Goal: Information Seeking & Learning: Learn about a topic

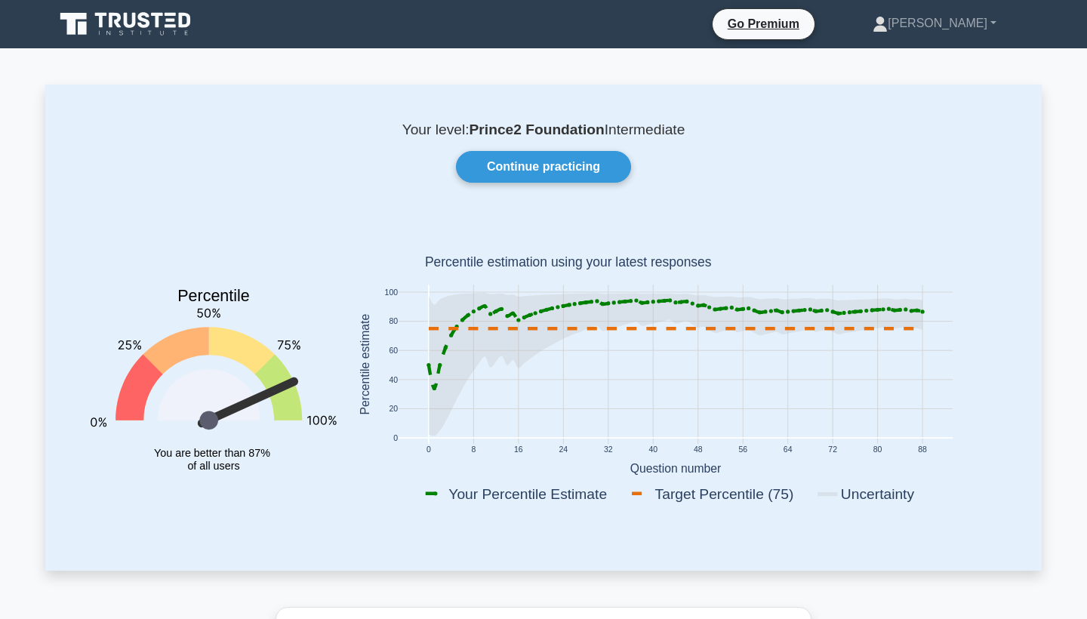
click at [152, 36] on icon at bounding box center [126, 24] width 145 height 29
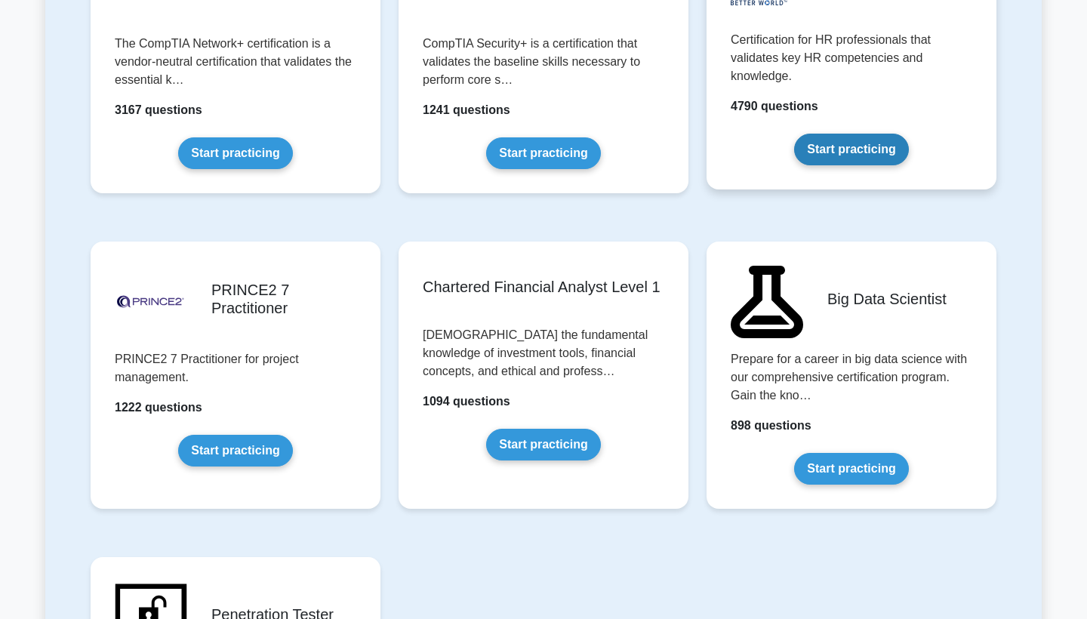
scroll to position [2951, 0]
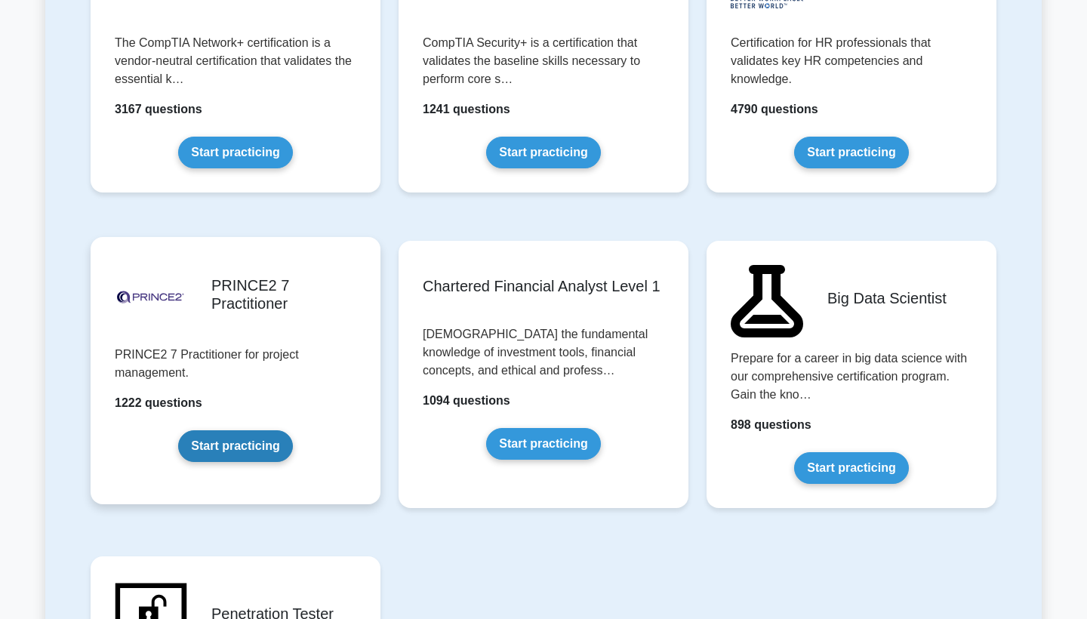
click at [262, 455] on link "Start practicing" at bounding box center [235, 446] width 114 height 32
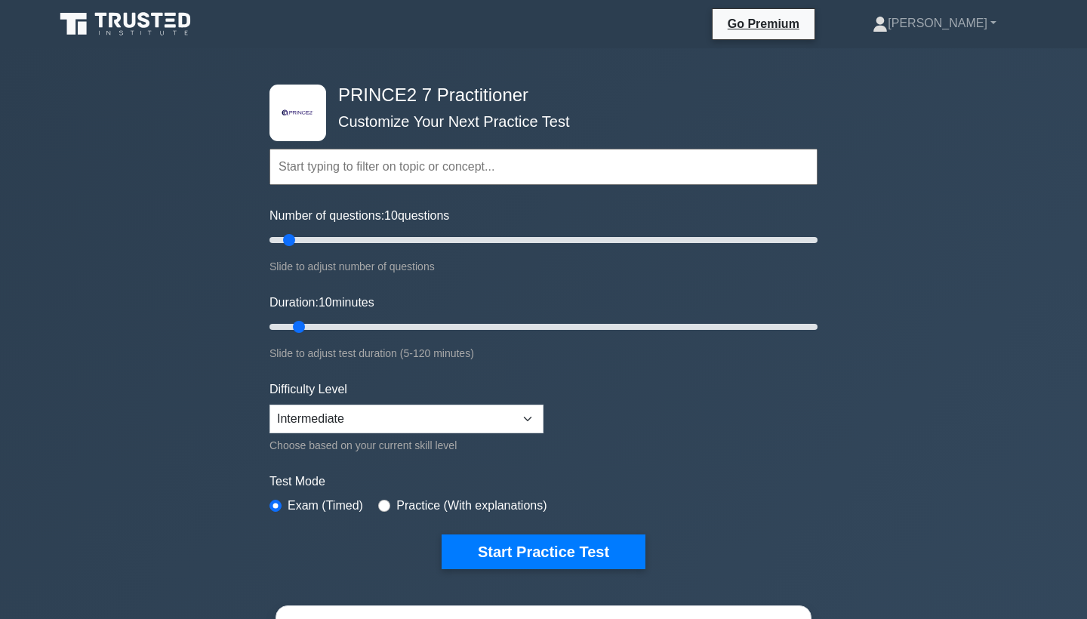
click at [514, 177] on input "text" at bounding box center [543, 167] width 548 height 36
click at [534, 562] on button "Start Practice Test" at bounding box center [544, 551] width 204 height 35
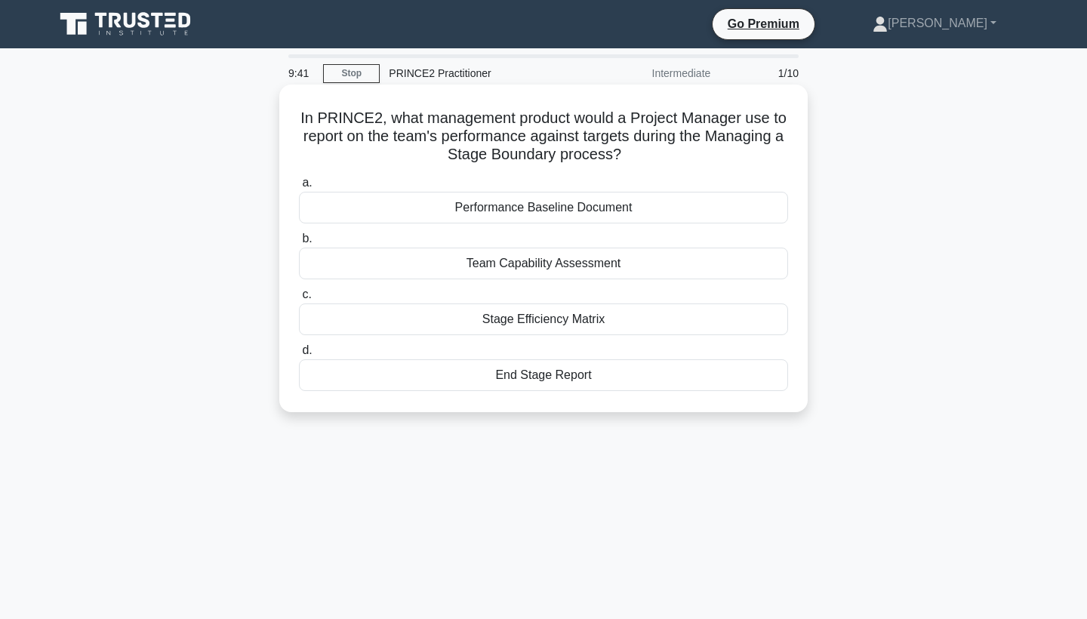
click at [598, 374] on div "End Stage Report" at bounding box center [543, 375] width 489 height 32
click at [299, 356] on input "d. End Stage Report" at bounding box center [299, 351] width 0 height 10
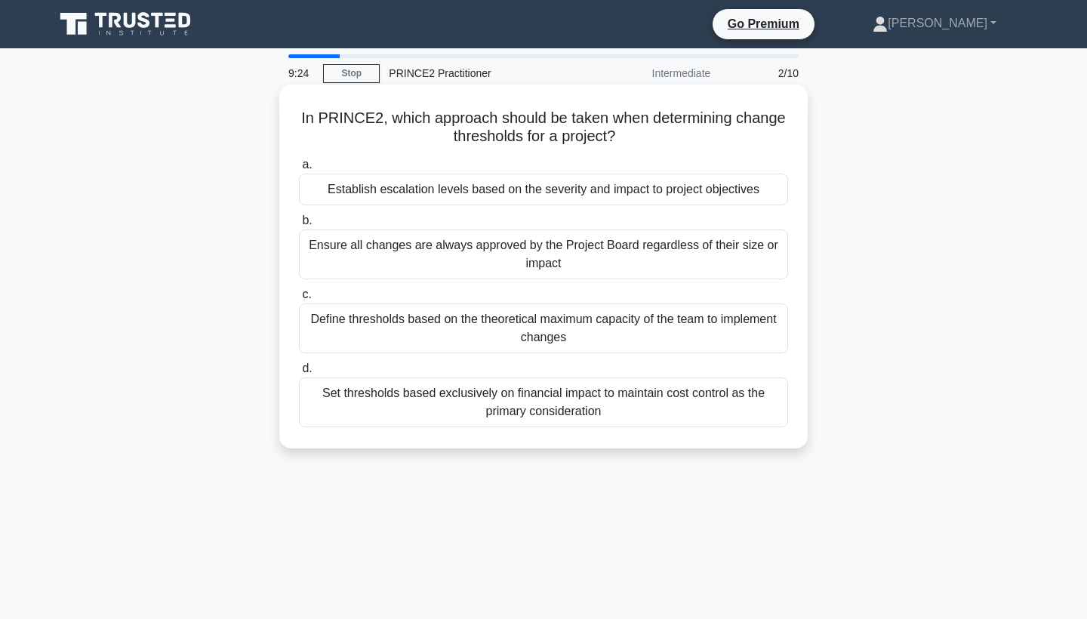
click at [644, 416] on div "Set thresholds based exclusively on financial impact to maintain cost control a…" at bounding box center [543, 402] width 489 height 50
click at [299, 374] on input "d. Set thresholds based exclusively on financial impact to maintain cost contro…" at bounding box center [299, 369] width 0 height 10
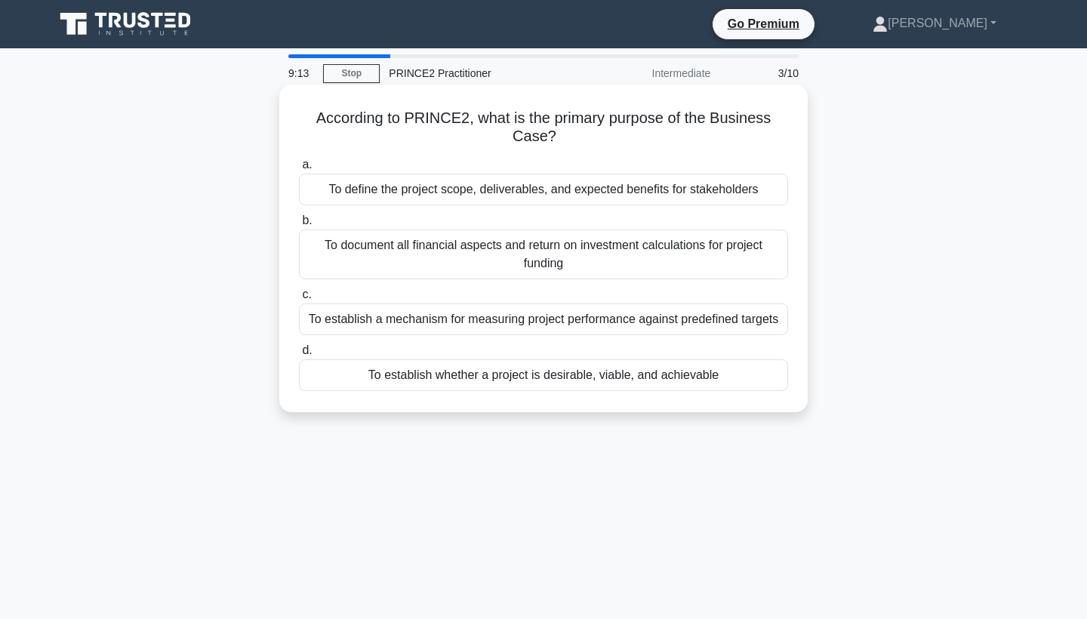
click at [655, 380] on div "To establish whether a project is desirable, viable, and achievable" at bounding box center [543, 375] width 489 height 32
click at [299, 356] on input "d. To establish whether a project is desirable, viable, and achievable" at bounding box center [299, 351] width 0 height 10
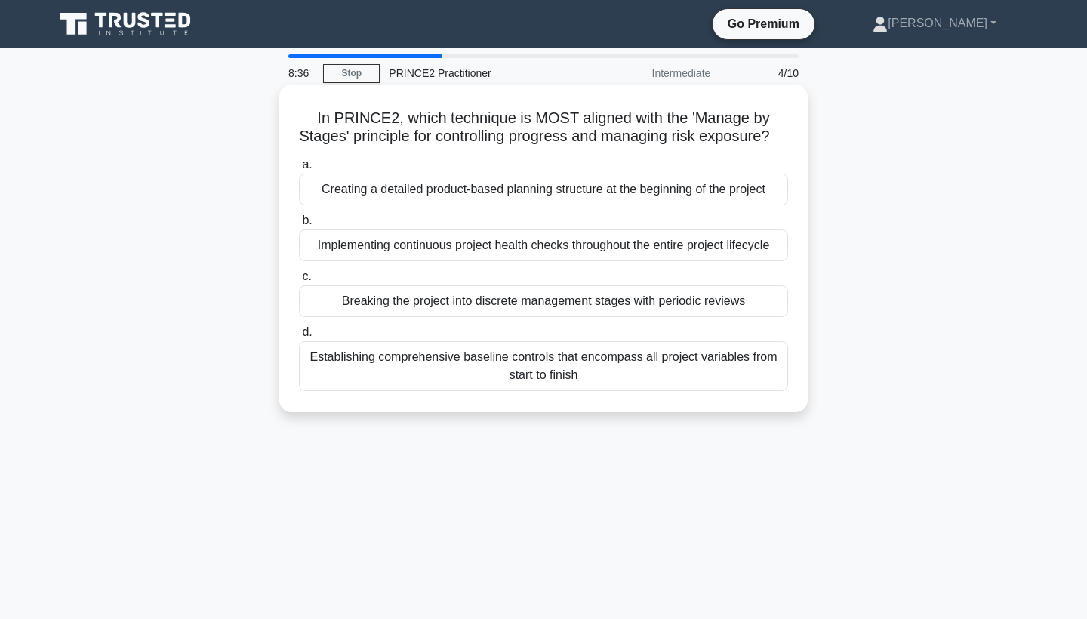
click at [701, 310] on div "Breaking the project into discrete management stages with periodic reviews" at bounding box center [543, 301] width 489 height 32
click at [299, 282] on input "c. Breaking the project into discrete management stages with periodic reviews" at bounding box center [299, 277] width 0 height 10
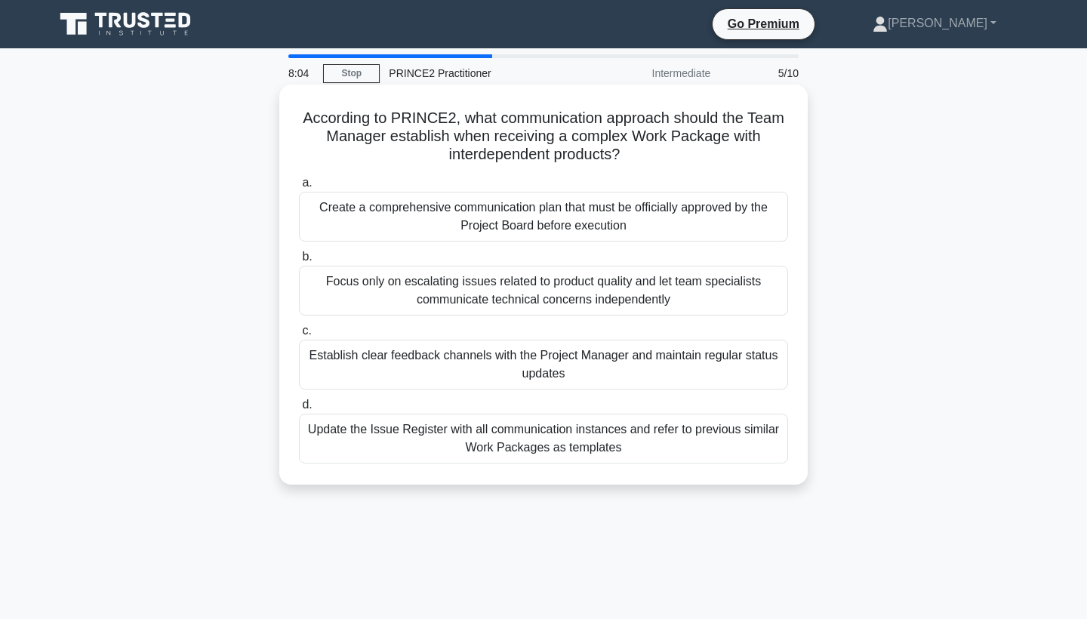
click at [678, 375] on div "Establish clear feedback channels with the Project Manager and maintain regular…" at bounding box center [543, 365] width 489 height 50
click at [299, 336] on input "c. Establish clear feedback channels with the Project Manager and maintain regu…" at bounding box center [299, 331] width 0 height 10
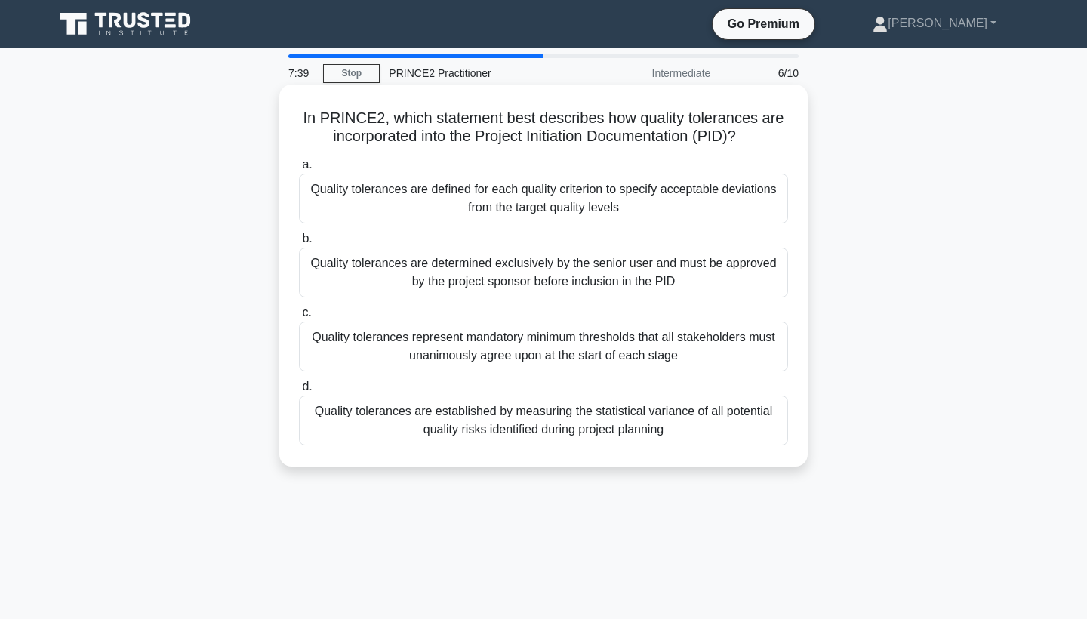
click at [665, 189] on div "Quality tolerances are defined for each quality criterion to specify acceptable…" at bounding box center [543, 199] width 489 height 50
click at [299, 170] on input "a. Quality tolerances are defined for each quality criterion to specify accepta…" at bounding box center [299, 165] width 0 height 10
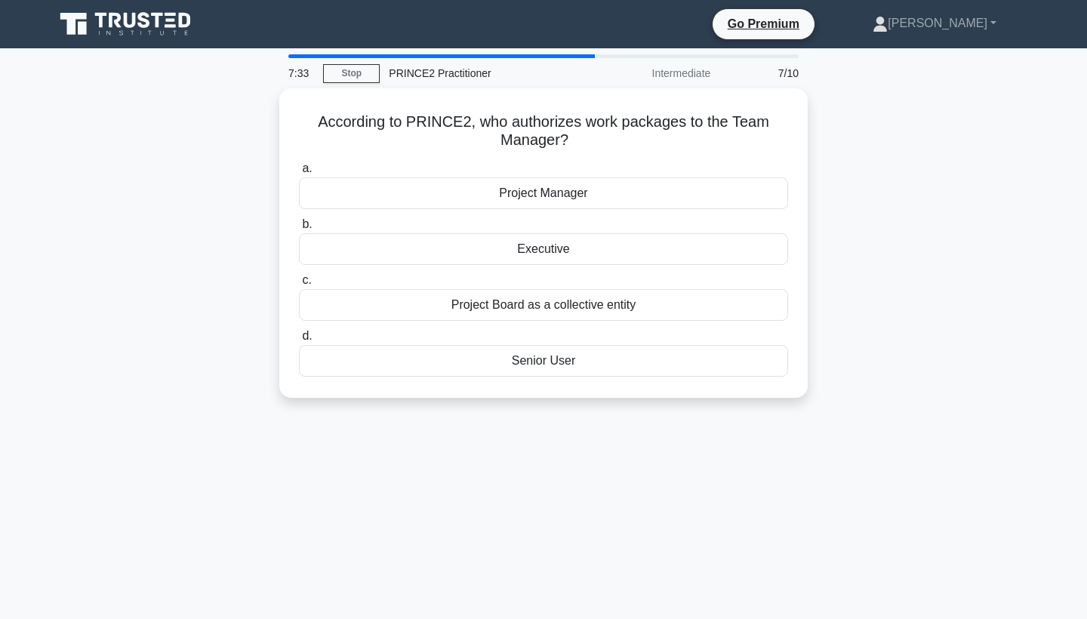
click at [665, 189] on div "Project Manager" at bounding box center [543, 193] width 489 height 32
click at [299, 174] on input "a. Project Manager" at bounding box center [299, 169] width 0 height 10
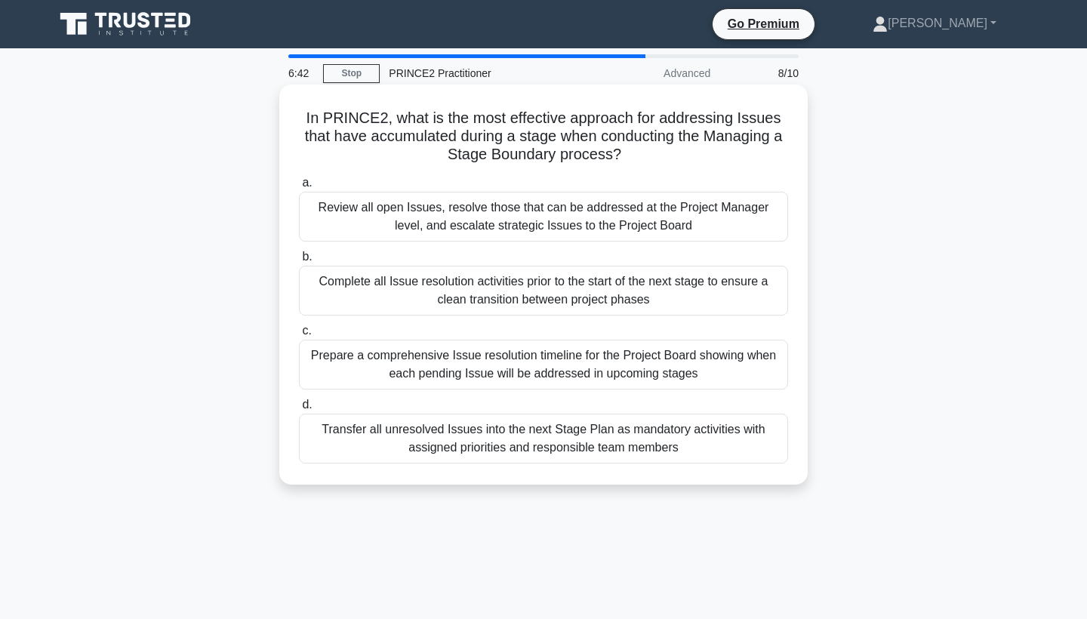
click at [653, 208] on div "Review all open Issues, resolve those that can be addressed at the Project Mana…" at bounding box center [543, 217] width 489 height 50
click at [299, 188] on input "a. Review all open Issues, resolve those that can be addressed at the Project M…" at bounding box center [299, 183] width 0 height 10
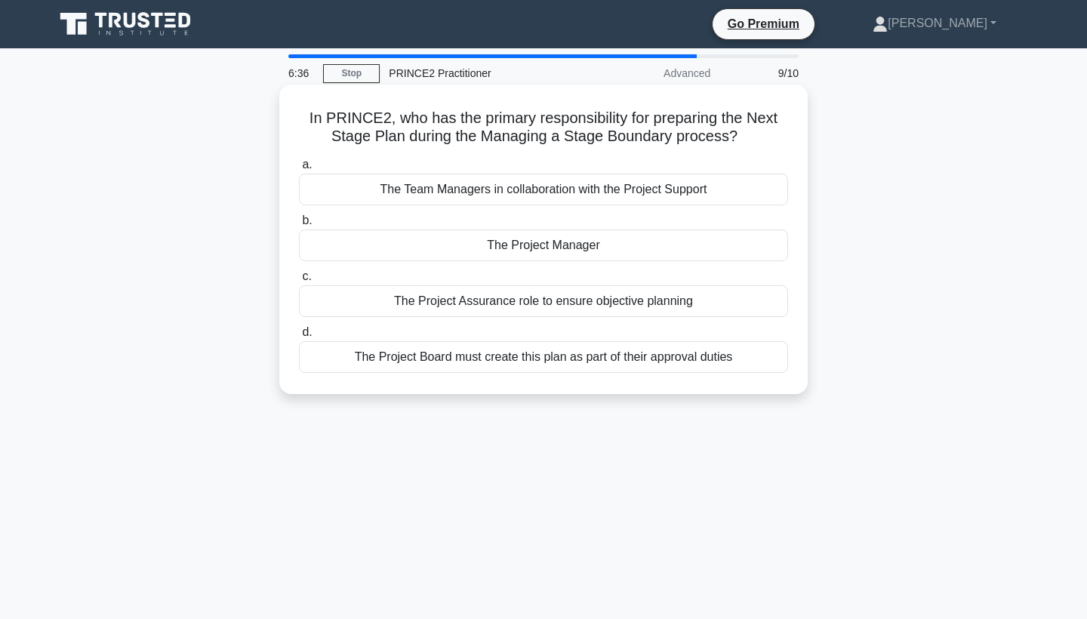
click at [653, 238] on div "The Project Manager" at bounding box center [543, 245] width 489 height 32
click at [299, 226] on input "b. The Project Manager" at bounding box center [299, 221] width 0 height 10
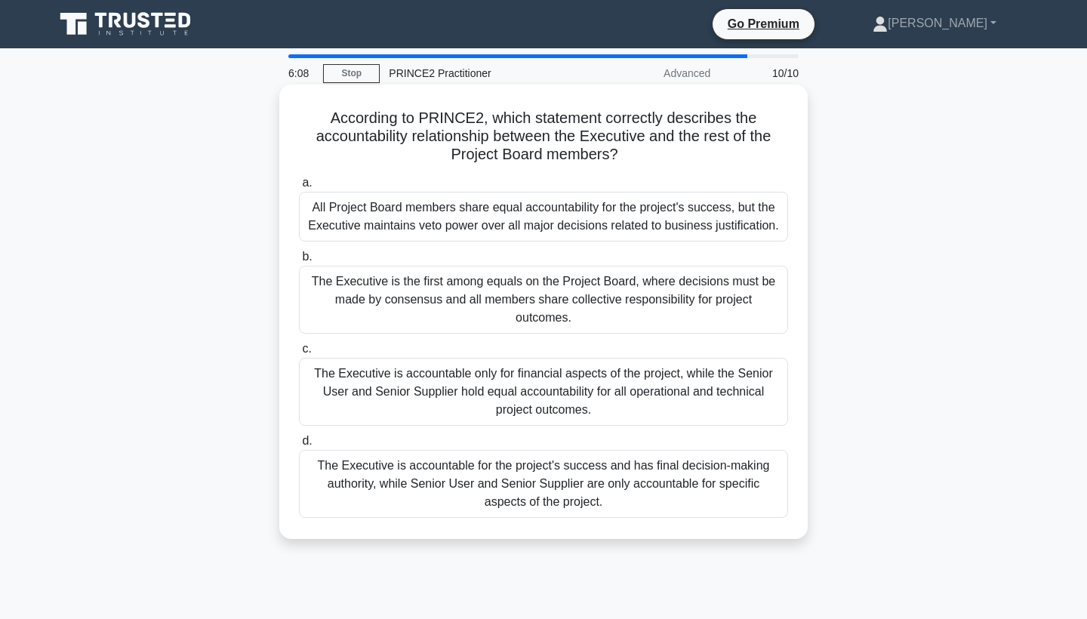
click at [615, 492] on div "The Executive is accountable for the project's success and has final decision-m…" at bounding box center [543, 484] width 489 height 68
click at [299, 446] on input "d. The Executive is accountable for the project's success and has final decisio…" at bounding box center [299, 441] width 0 height 10
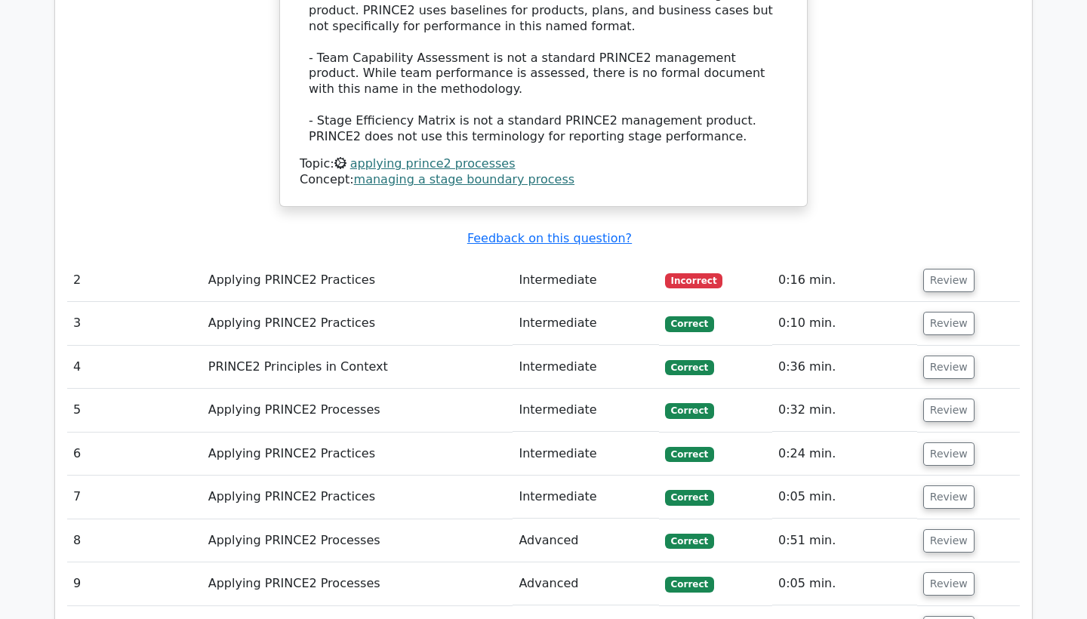
scroll to position [1758, 0]
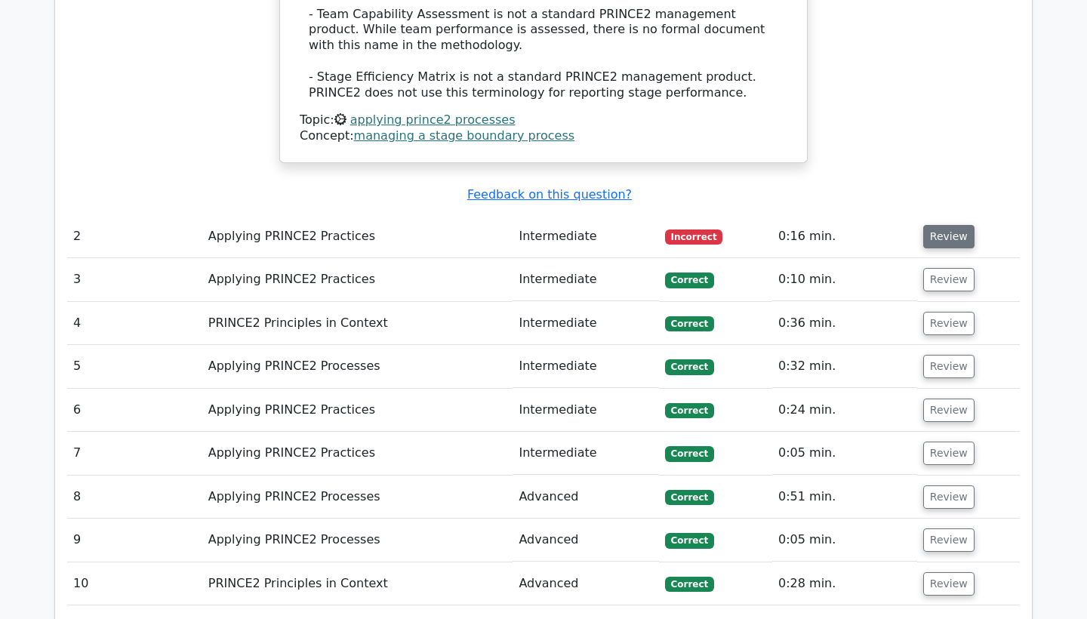
click at [936, 225] on button "Review" at bounding box center [948, 236] width 51 height 23
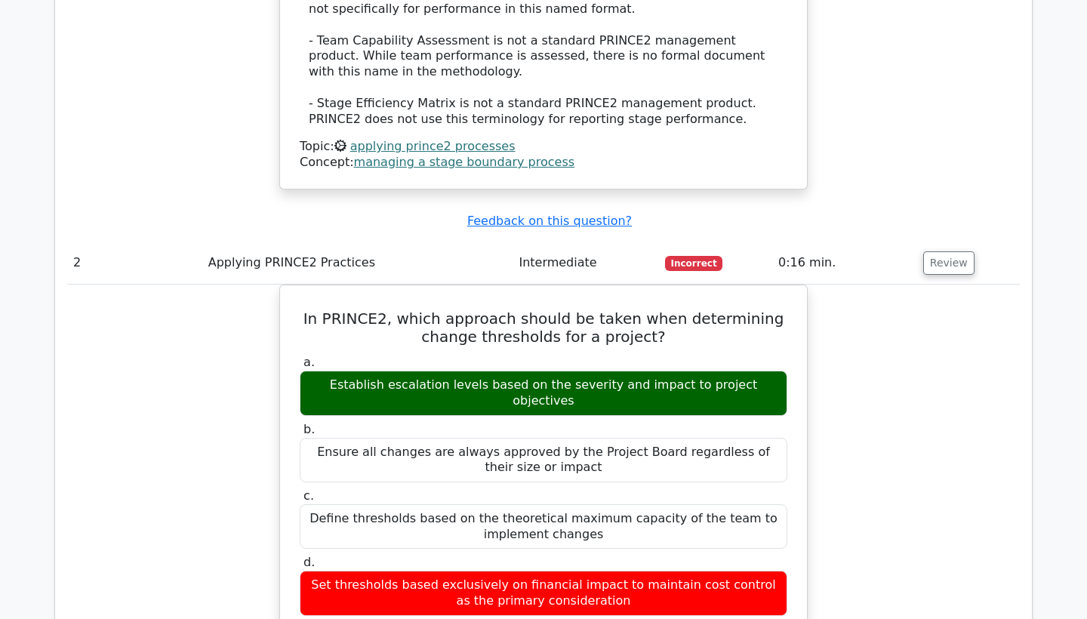
scroll to position [1729, 0]
